Goal: Transaction & Acquisition: Purchase product/service

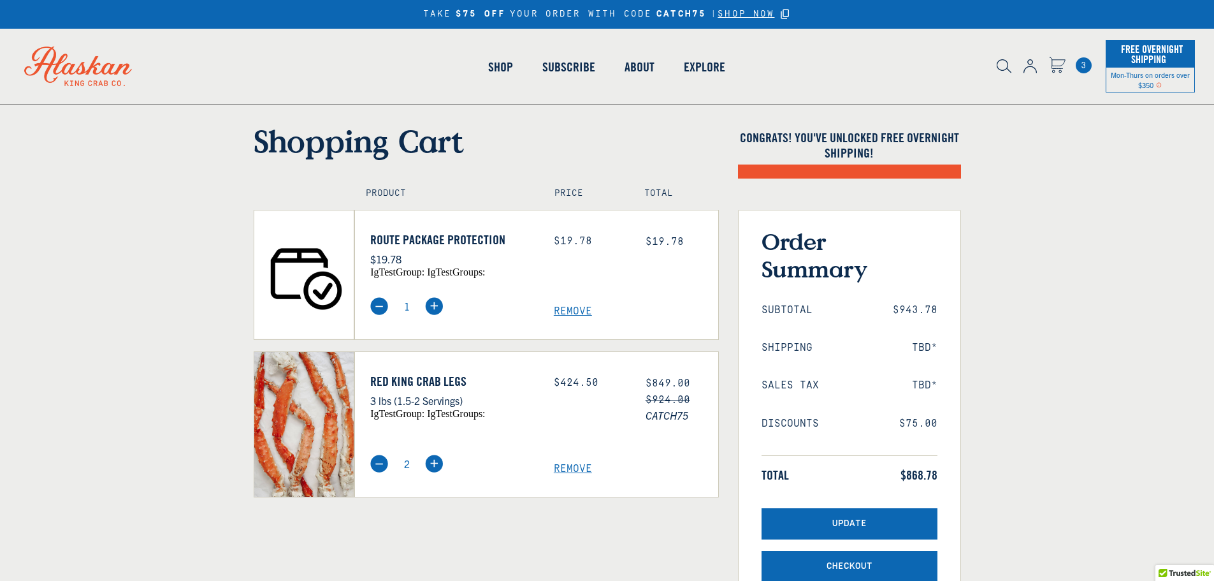
click at [576, 313] on span "Remove" at bounding box center [636, 311] width 164 height 12
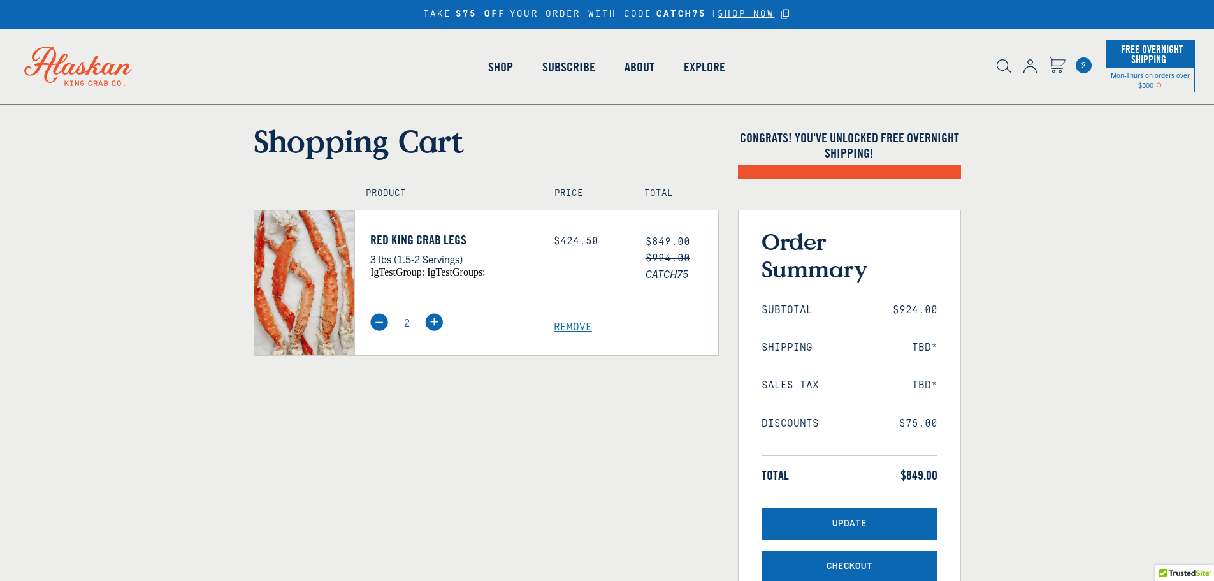
click at [376, 321] on img at bounding box center [379, 322] width 18 height 18
type input "1"
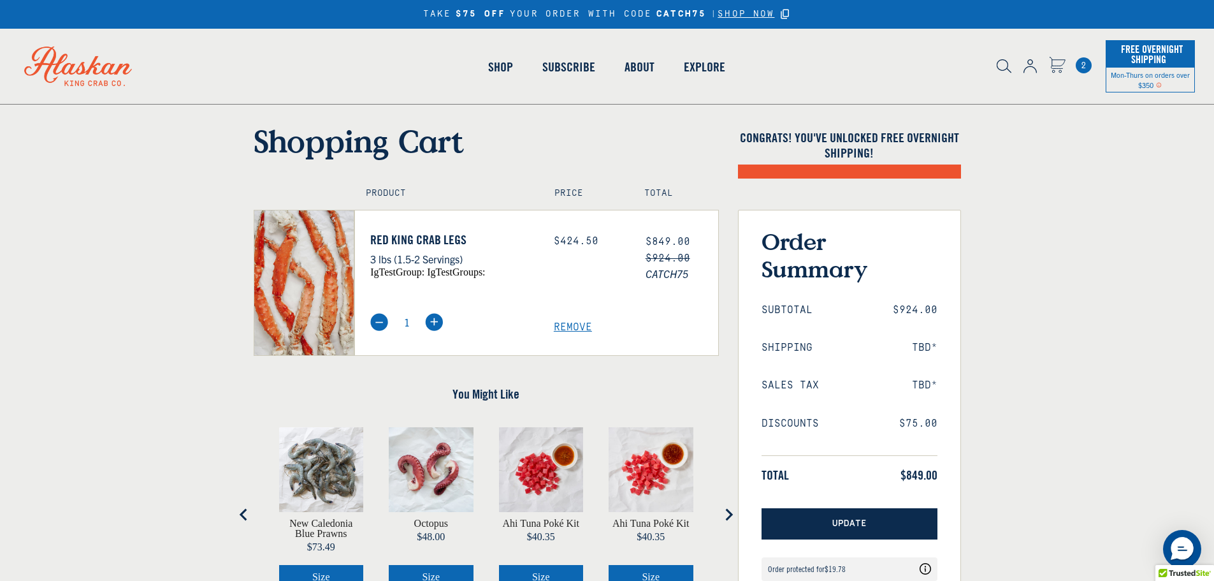
click at [860, 526] on span "Update" at bounding box center [849, 523] width 34 height 11
